Goal: Communication & Community: Answer question/provide support

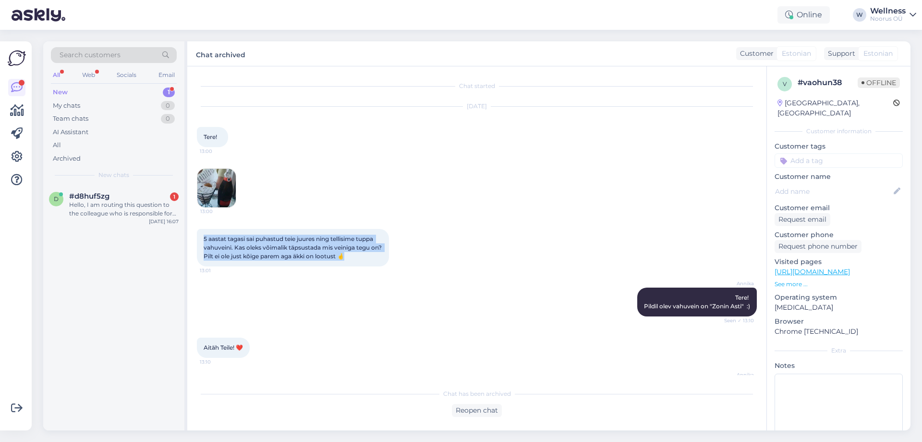
scroll to position [35, 0]
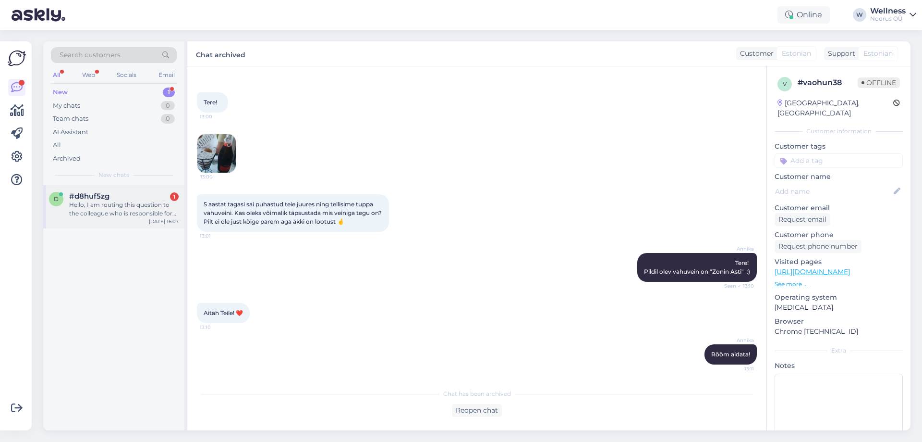
click at [69, 221] on div "d #d8huf5zg 1 Hello, I am routing this question to the colleague who is respons…" at bounding box center [113, 206] width 141 height 43
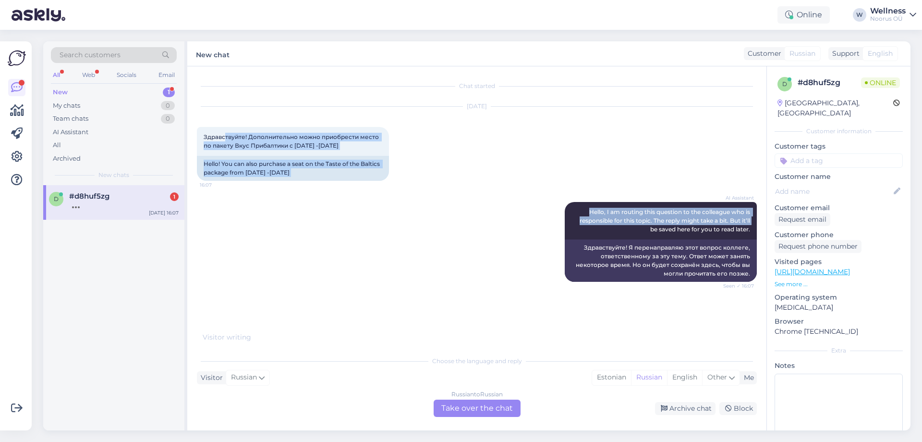
drag, startPoint x: 226, startPoint y: 135, endPoint x: 410, endPoint y: 236, distance: 210.1
click at [410, 236] on div "Chat started [DATE] Здравствуйте! Дополнительно можно приобрести место по пакет…" at bounding box center [481, 204] width 569 height 256
click at [410, 236] on div "AI Assistant Hello, I am routing this question to the colleague who is responsi…" at bounding box center [477, 241] width 560 height 101
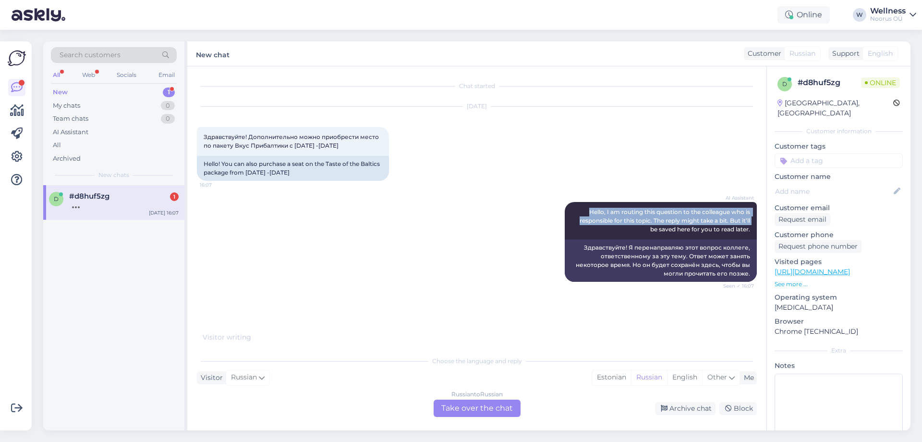
drag, startPoint x: 408, startPoint y: 235, endPoint x: 194, endPoint y: 200, distance: 217.1
click at [194, 200] on div "Chat started [DATE] Здравствуйте! Дополнительно можно приобрести место по пакет…" at bounding box center [476, 248] width 579 height 364
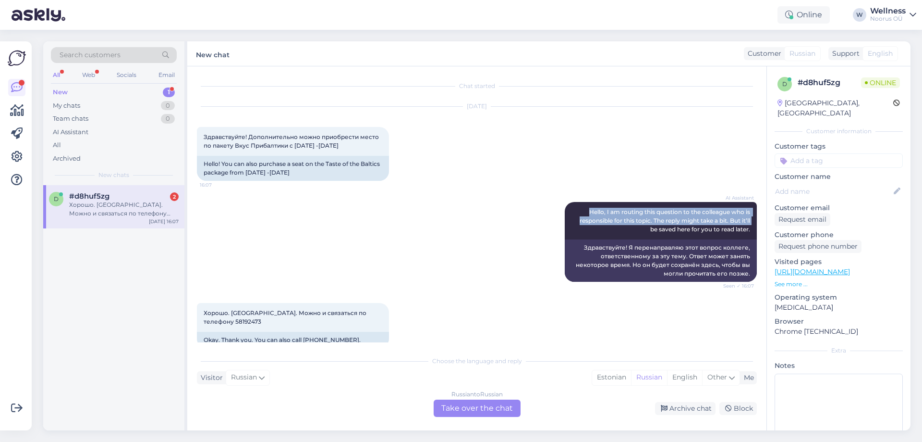
scroll to position [16, 0]
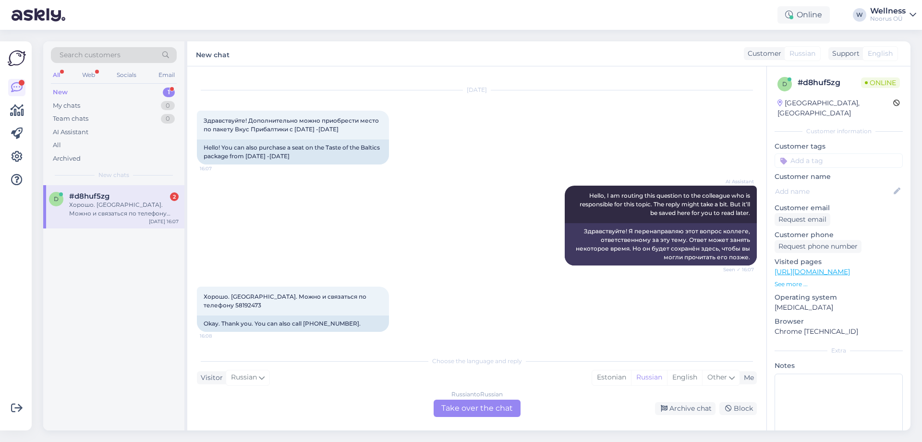
click at [139, 213] on div "Хорошо. [GEOGRAPHIC_DATA]. Можно и связаться по телефону 58192473" at bounding box center [124, 208] width 110 height 17
click at [490, 402] on div "Russian to Russian Take over the chat" at bounding box center [477, 407] width 87 height 17
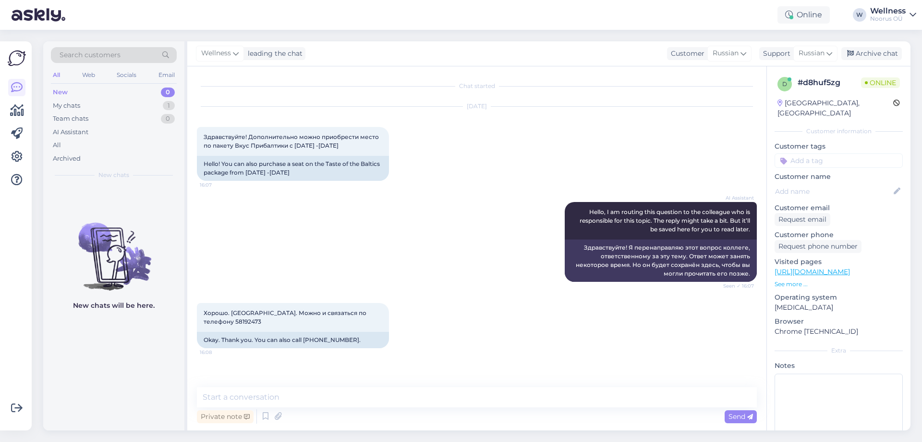
scroll to position [0, 0]
click at [213, 54] on span "Wellness" at bounding box center [216, 53] width 30 height 11
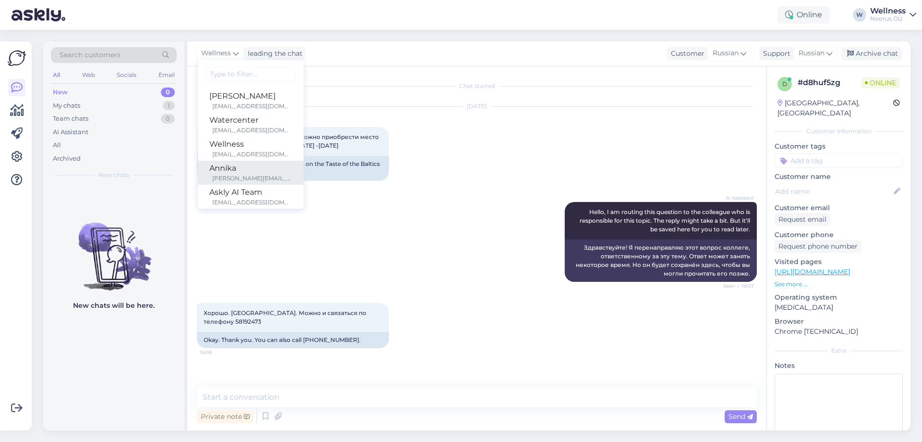
click at [245, 174] on div "[PERSON_NAME][EMAIL_ADDRESS][DOMAIN_NAME]" at bounding box center [252, 178] width 80 height 9
